Goal: Information Seeking & Learning: Learn about a topic

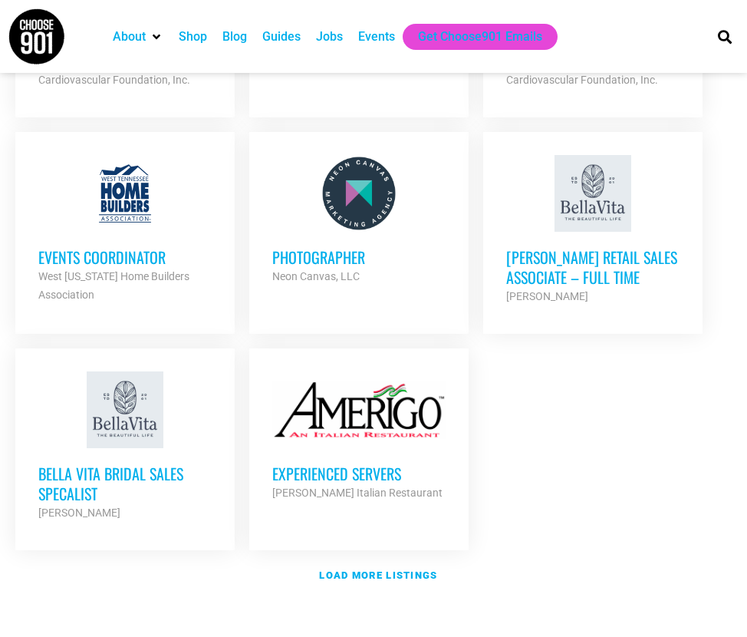
scroll to position [1826, 0]
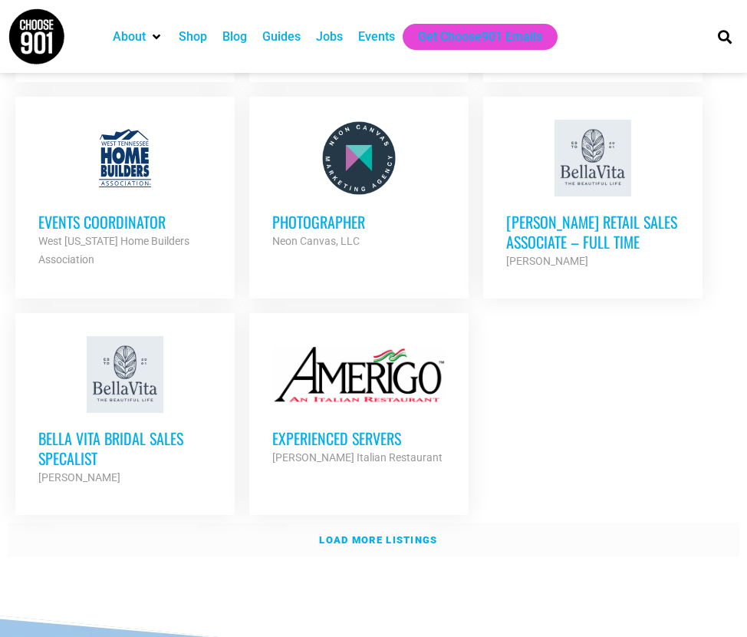
click at [356, 534] on strong "Load more listings" at bounding box center [378, 540] width 118 height 12
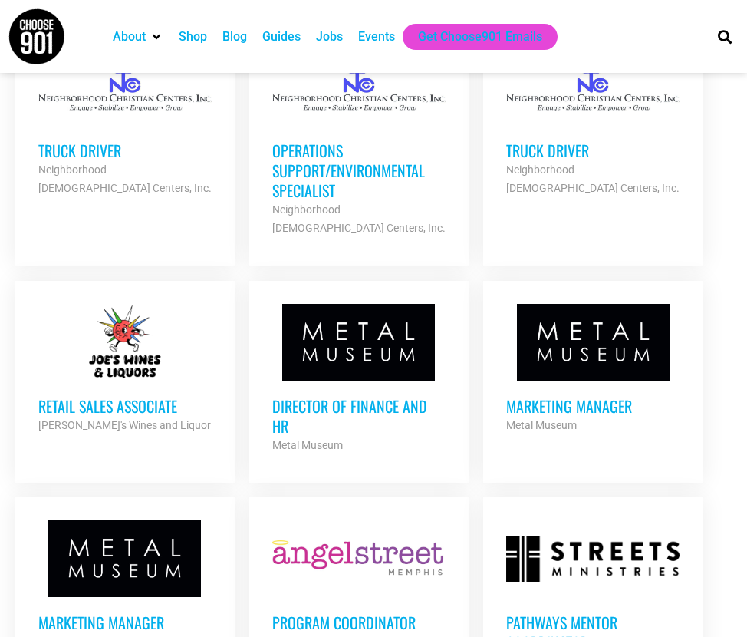
scroll to position [2758, 0]
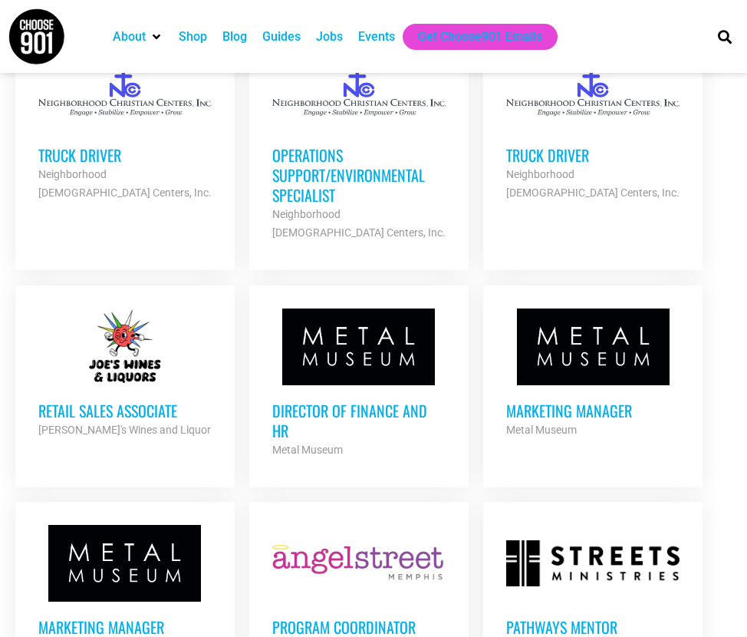
click at [105, 617] on h3 "Marketing Manager" at bounding box center [124, 627] width 173 height 20
